Goal: Information Seeking & Learning: Find specific fact

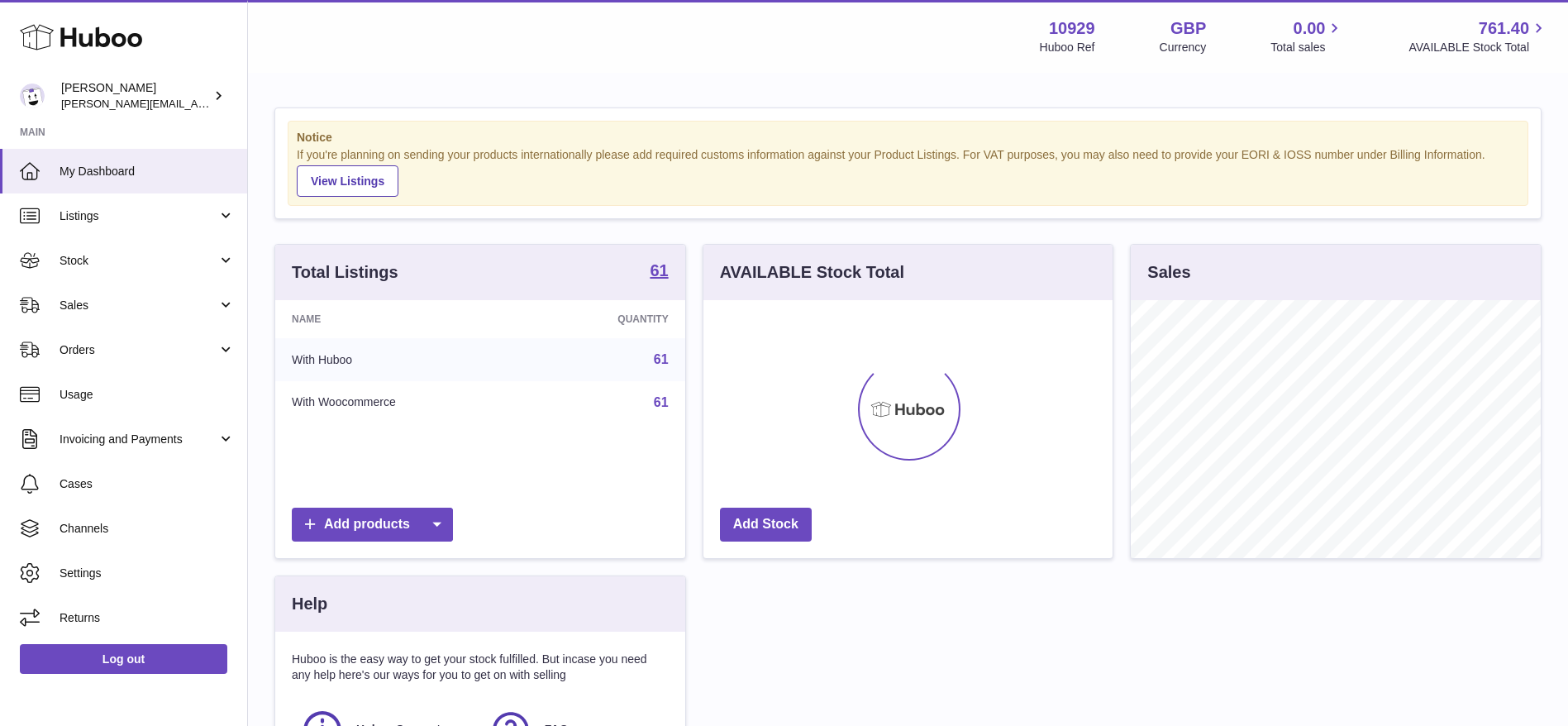
scroll to position [258, 409]
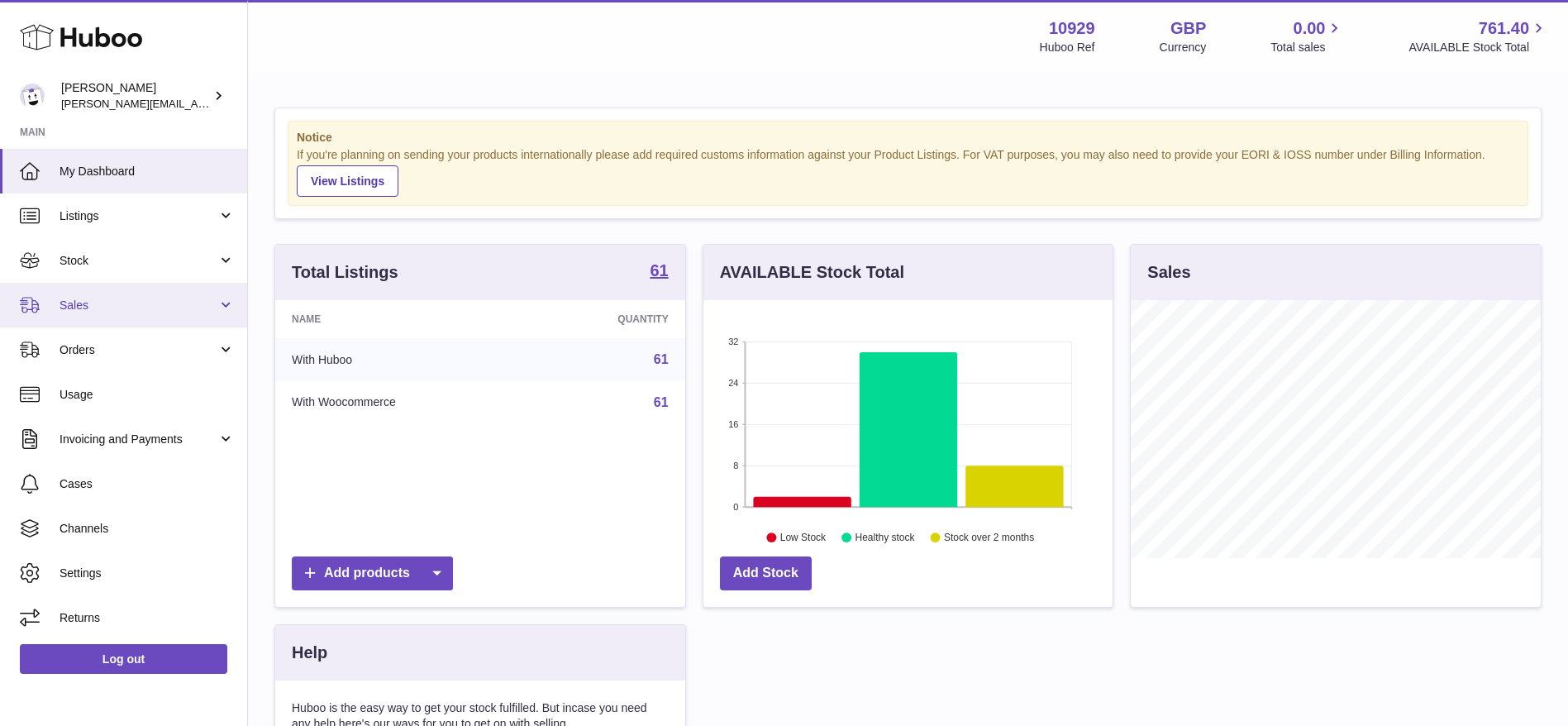
click at [115, 317] on link "Sales" at bounding box center [123, 305] width 247 height 44
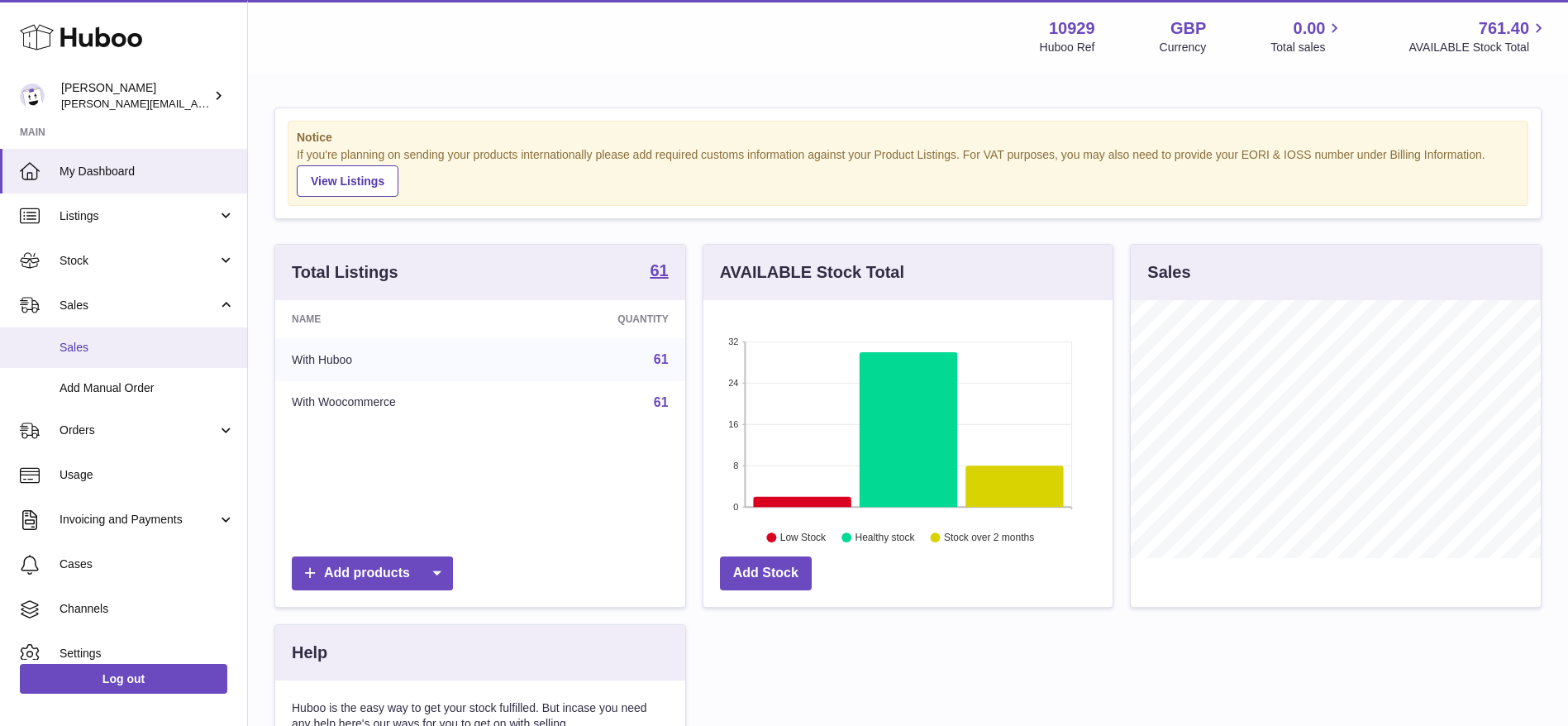
click at [117, 357] on link "Sales" at bounding box center [123, 347] width 247 height 41
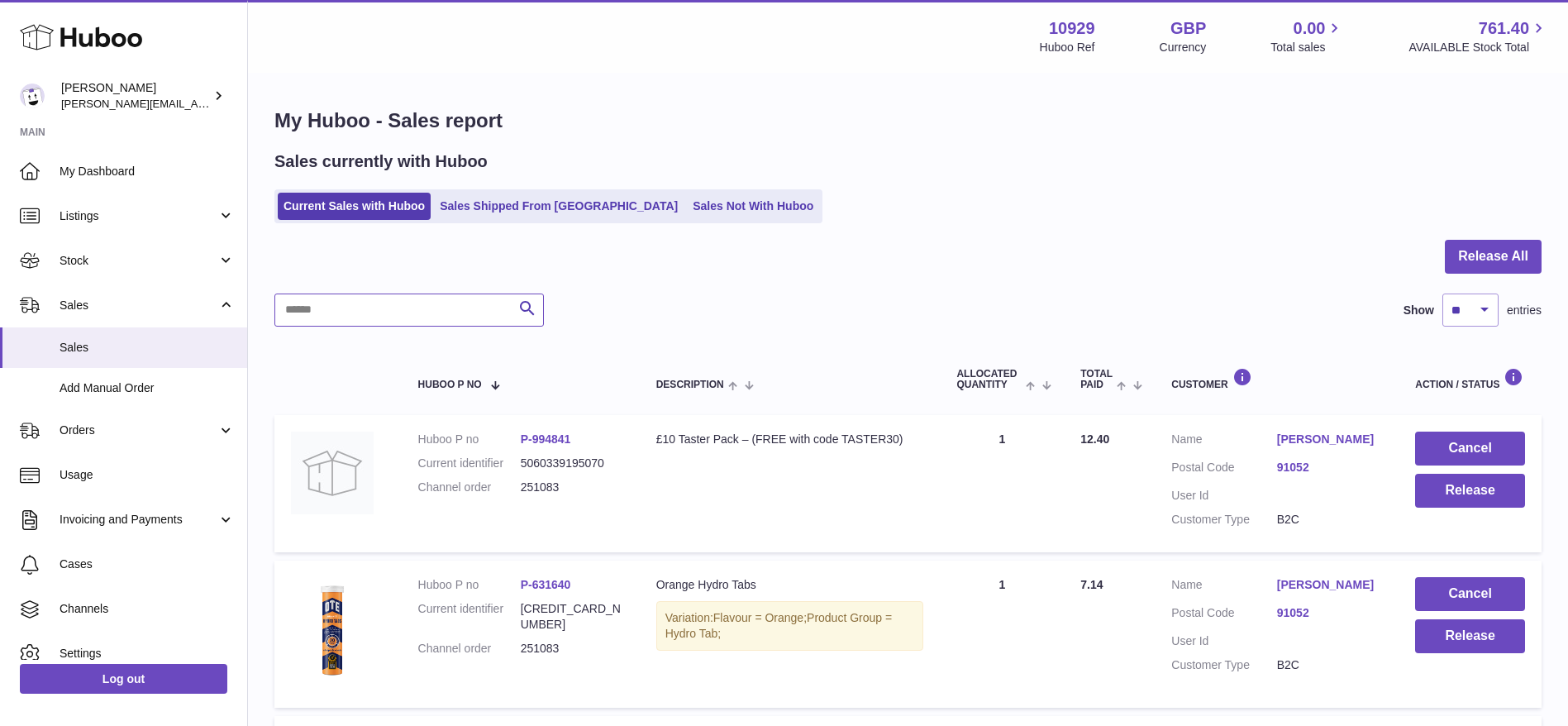
click at [462, 305] on input "text" at bounding box center [409, 310] width 269 height 33
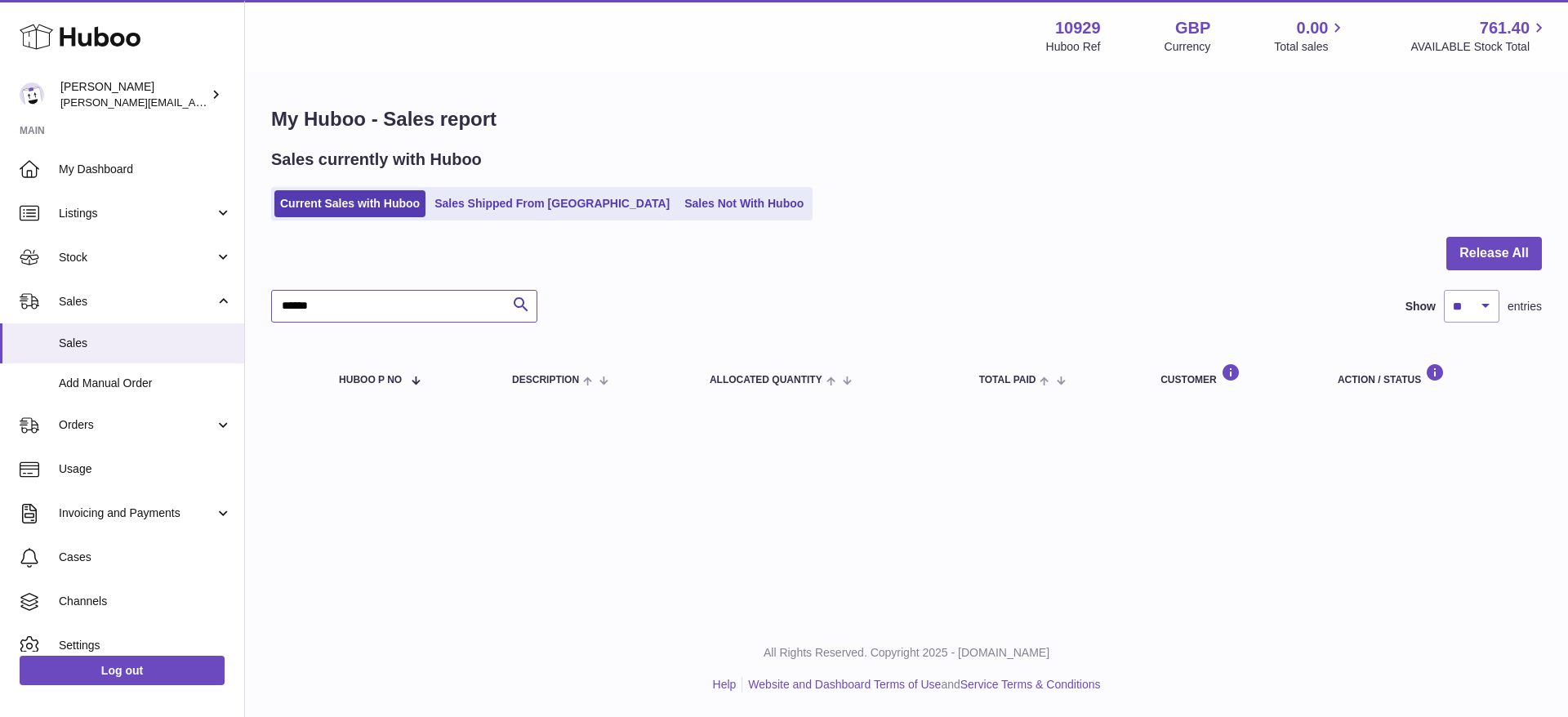
type input "*****"
click at [510, 184] on div "Sales currently with Huboo Current Sales with Huboo Sales Shipped From Huboo Sa…" at bounding box center [906, 184] width 1271 height 72
click at [503, 200] on link "Sales Shipped From [GEOGRAPHIC_DATA]" at bounding box center [552, 204] width 246 height 27
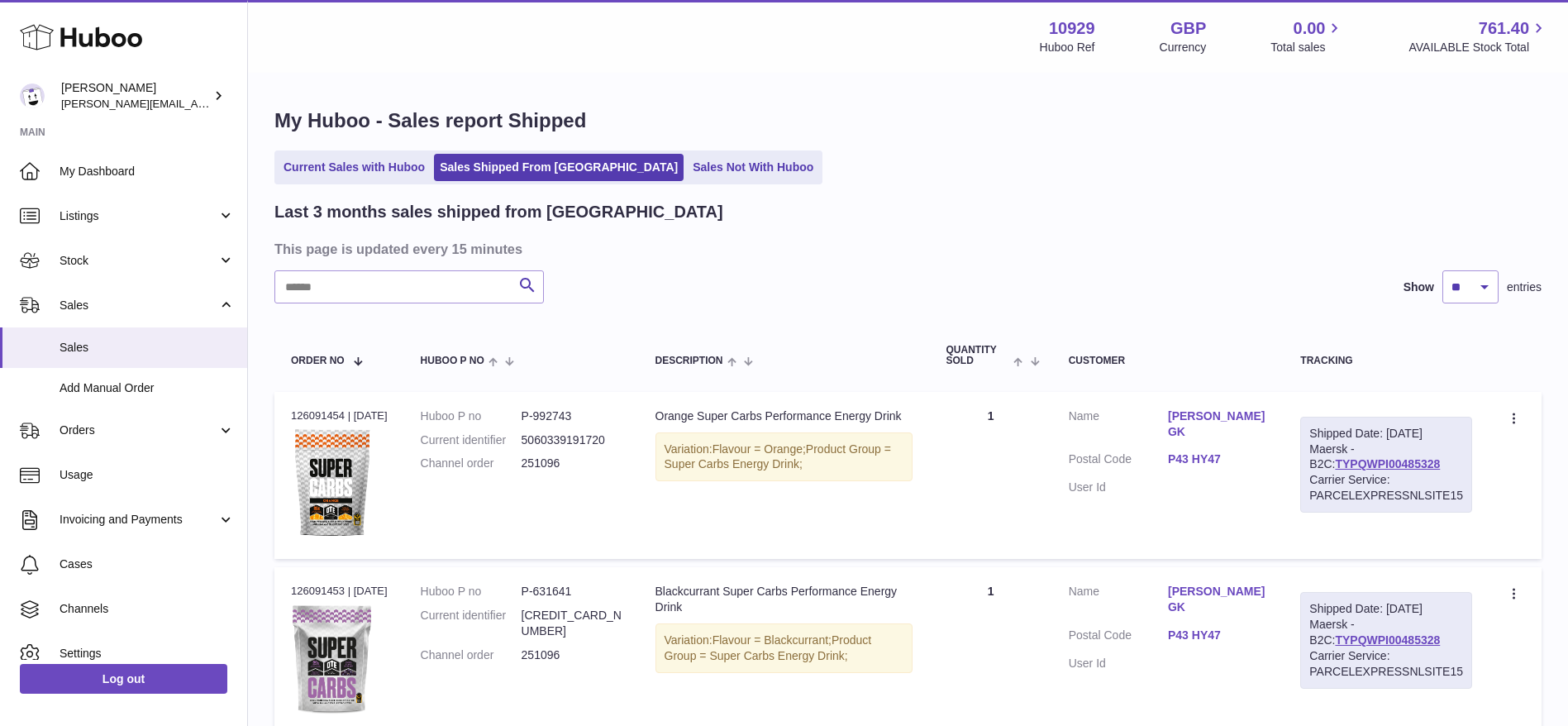
click at [372, 296] on input "text" at bounding box center [409, 286] width 269 height 33
type input "*"
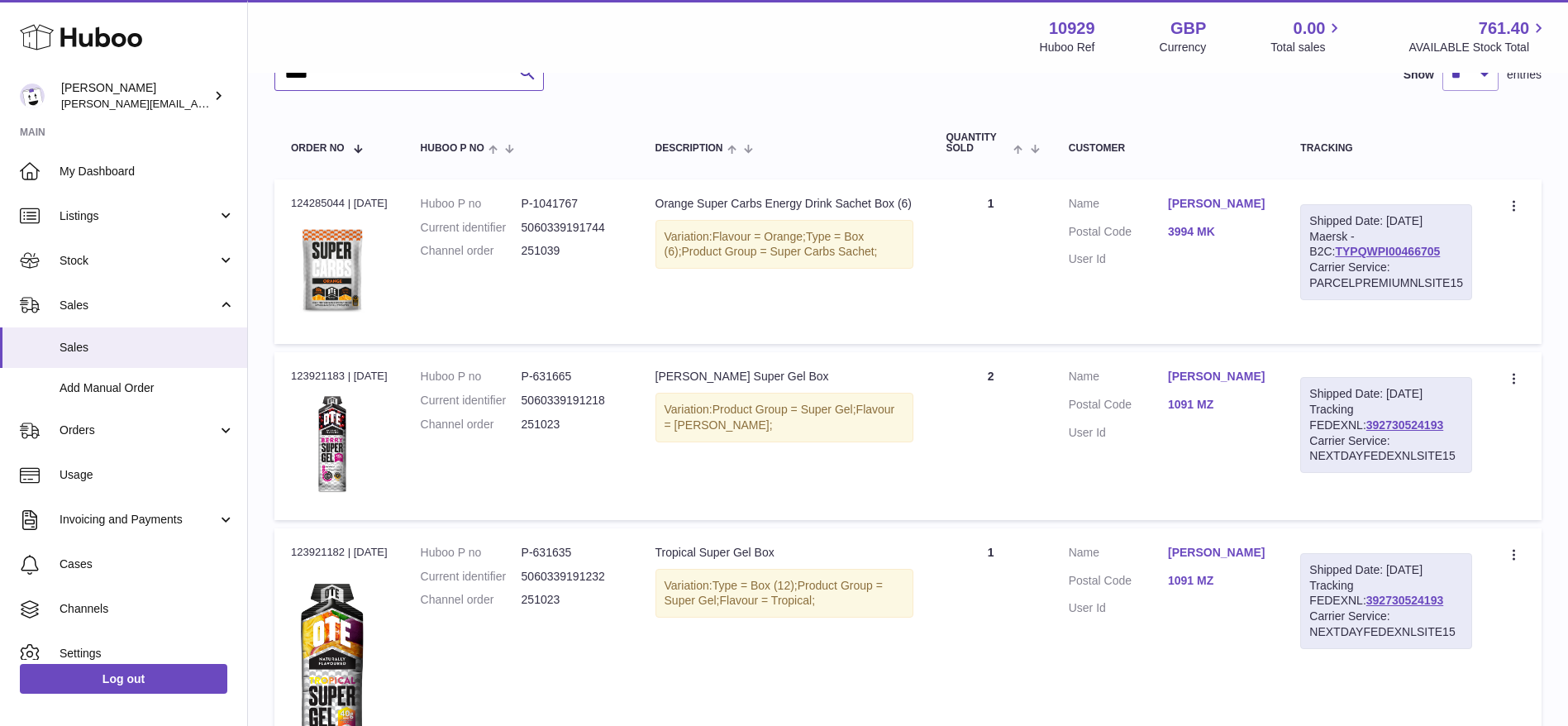
scroll to position [211, 0]
type input "*****"
click at [1366, 423] on link "392730524193" at bounding box center [1404, 426] width 77 height 14
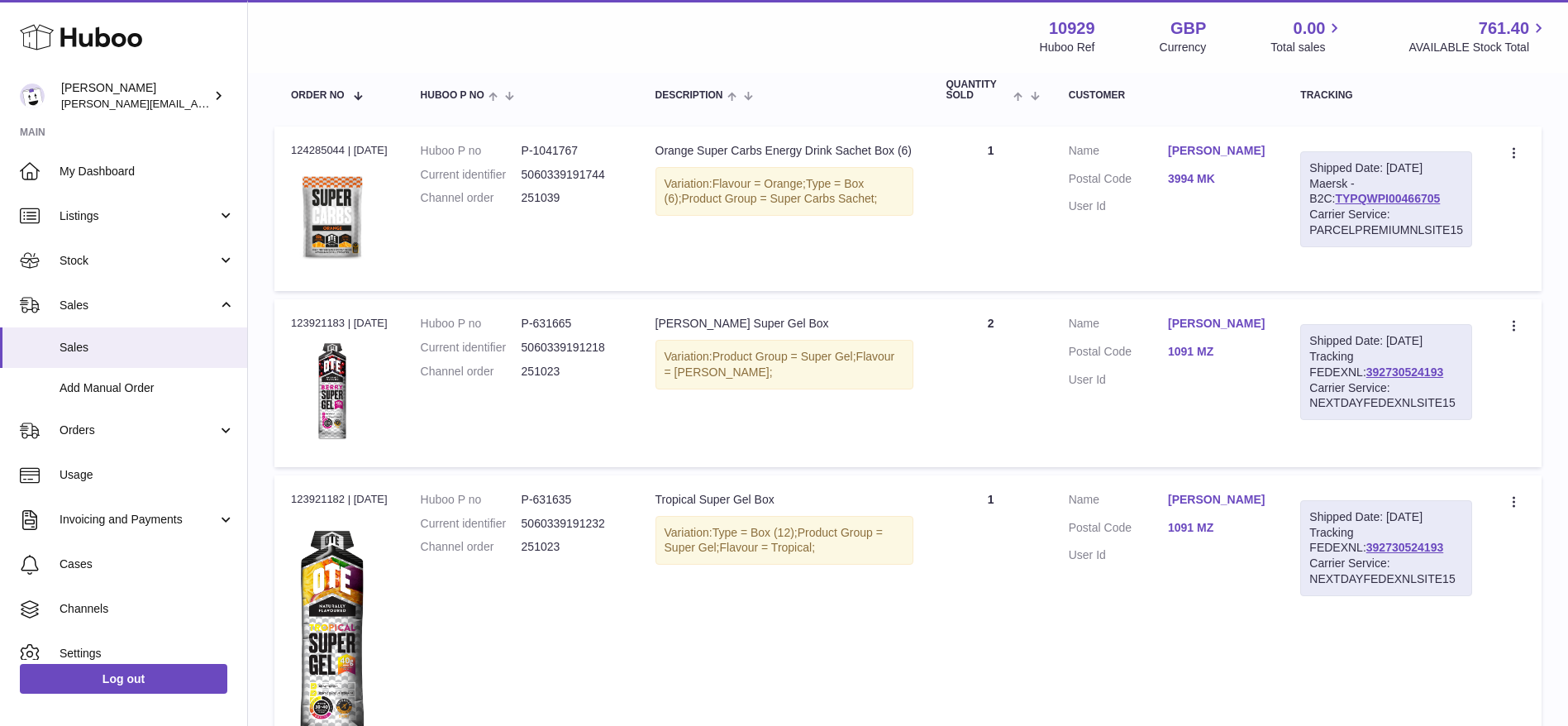
scroll to position [267, 0]
drag, startPoint x: 1414, startPoint y: 364, endPoint x: 1302, endPoint y: 363, distance: 112.0
click at [1302, 363] on div "Shipped Date: [DATE] Tracking FEDEXNL: 392730524193 Carrier Service: NEXTDAYFED…" at bounding box center [1386, 371] width 172 height 96
copy link "392730524193"
drag, startPoint x: 292, startPoint y: 323, endPoint x: 343, endPoint y: 320, distance: 51.1
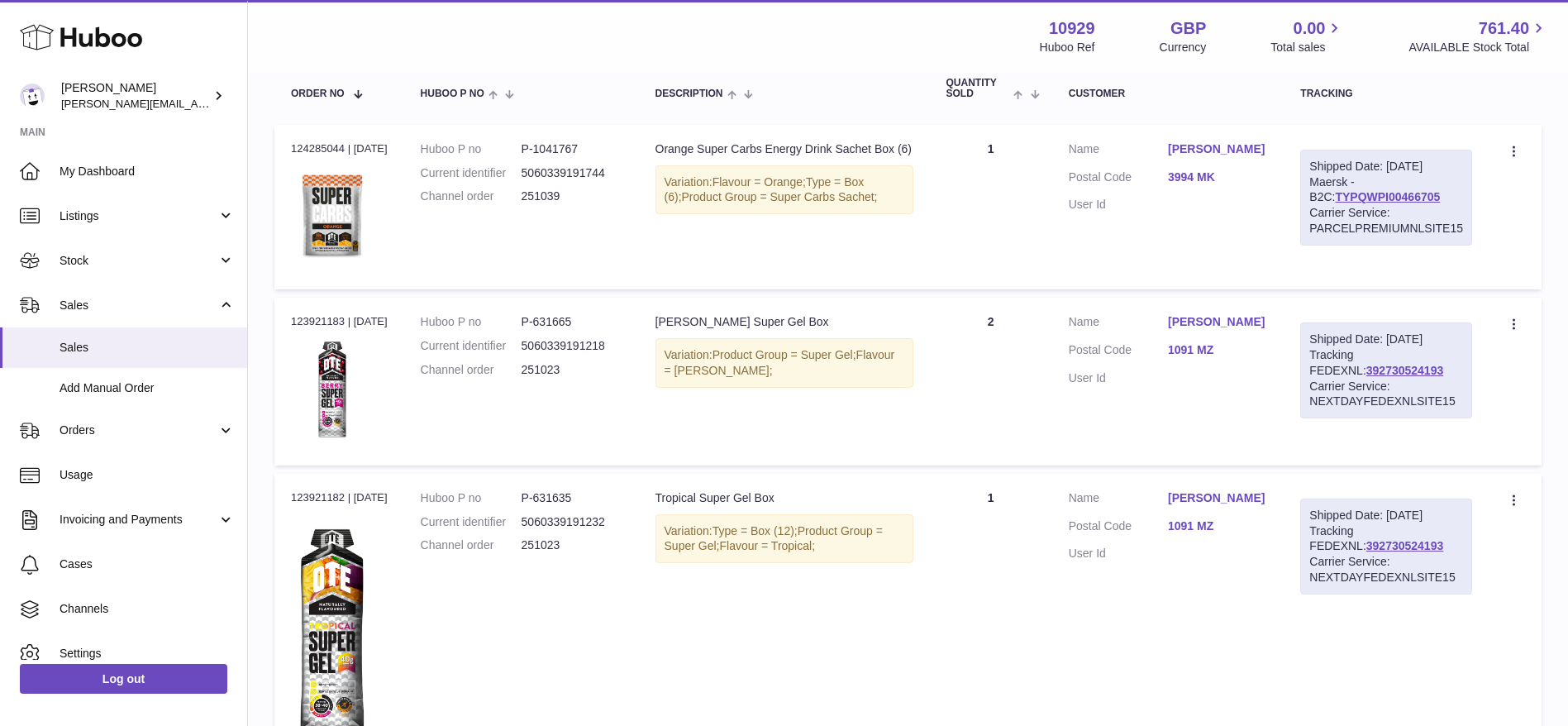
click at [343, 320] on div "Order no 123921183 | [DATE]" at bounding box center [339, 322] width 97 height 15
copy div "123921183"
